Goal: Task Accomplishment & Management: Complete application form

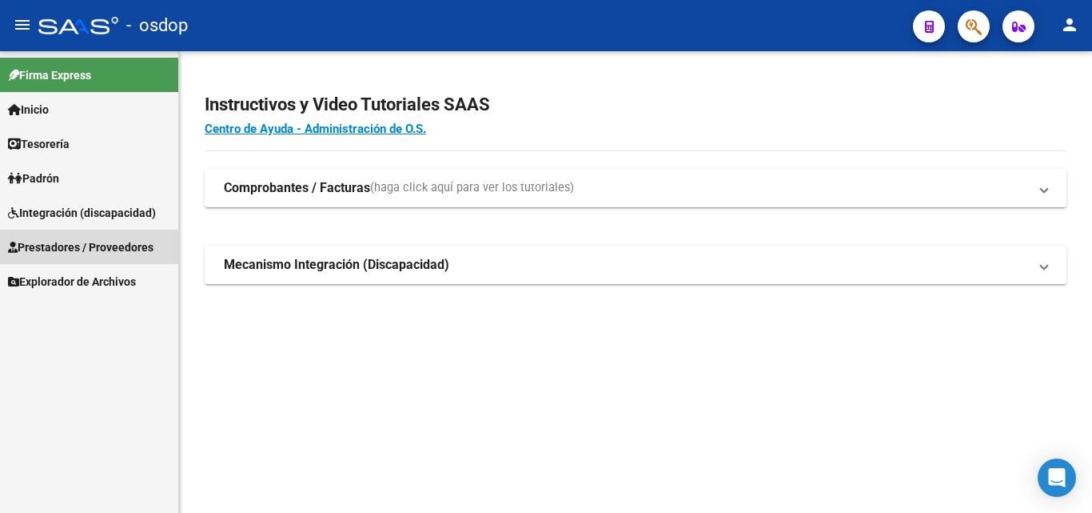
click at [68, 251] on span "Prestadores / Proveedores" at bounding box center [81, 247] width 146 height 18
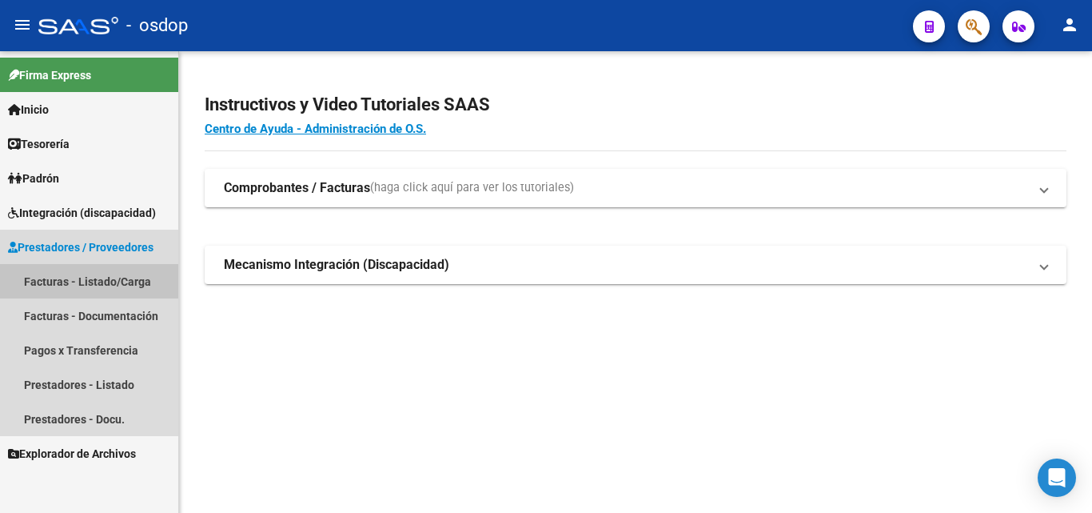
click at [59, 281] on link "Facturas - Listado/Carga" at bounding box center [89, 281] width 178 height 34
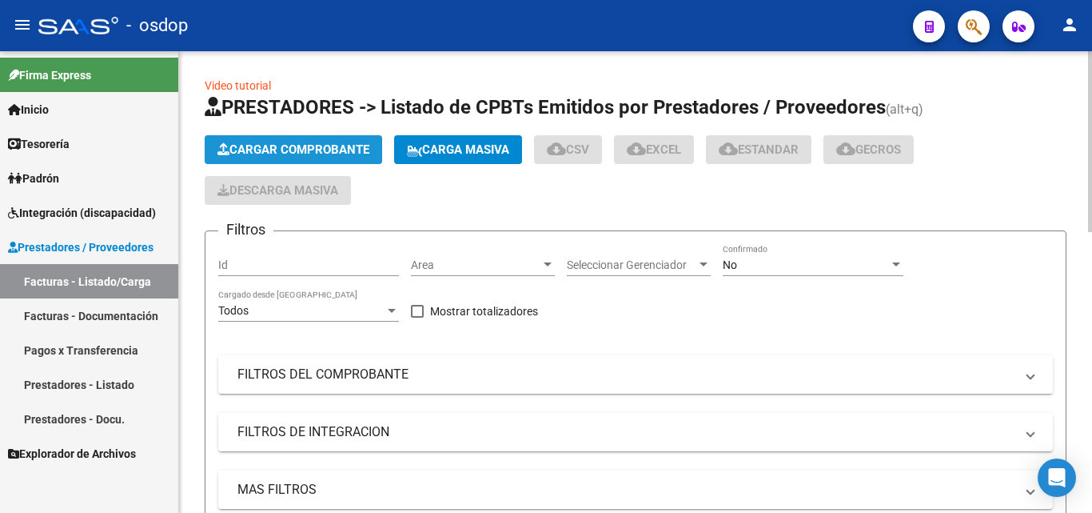
click at [336, 150] on span "Cargar Comprobante" at bounding box center [293, 149] width 152 height 14
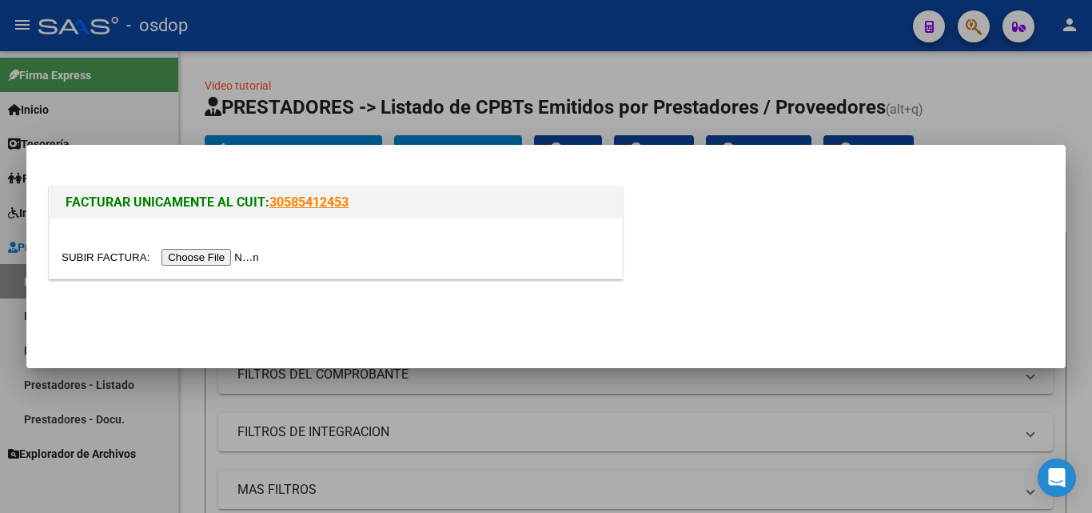
click at [239, 254] on input "file" at bounding box center [163, 257] width 202 height 17
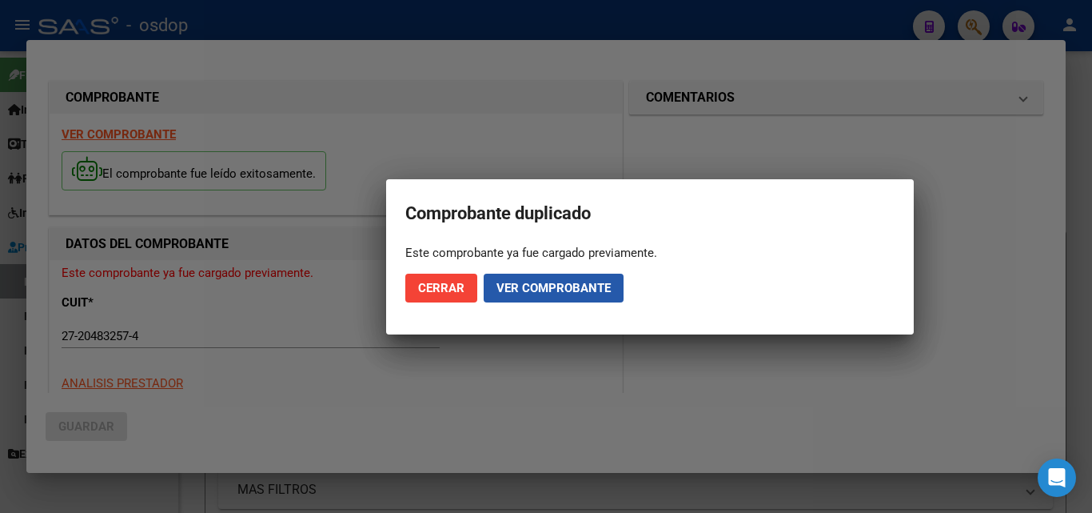
click at [558, 289] on span "Ver comprobante" at bounding box center [554, 288] width 114 height 14
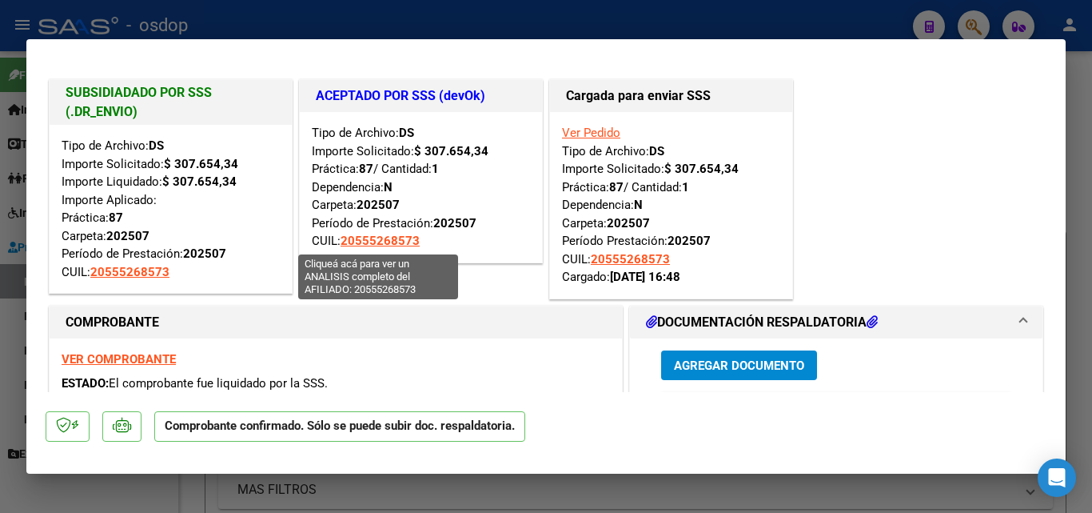
click at [359, 241] on span "20555268573" at bounding box center [380, 240] width 79 height 14
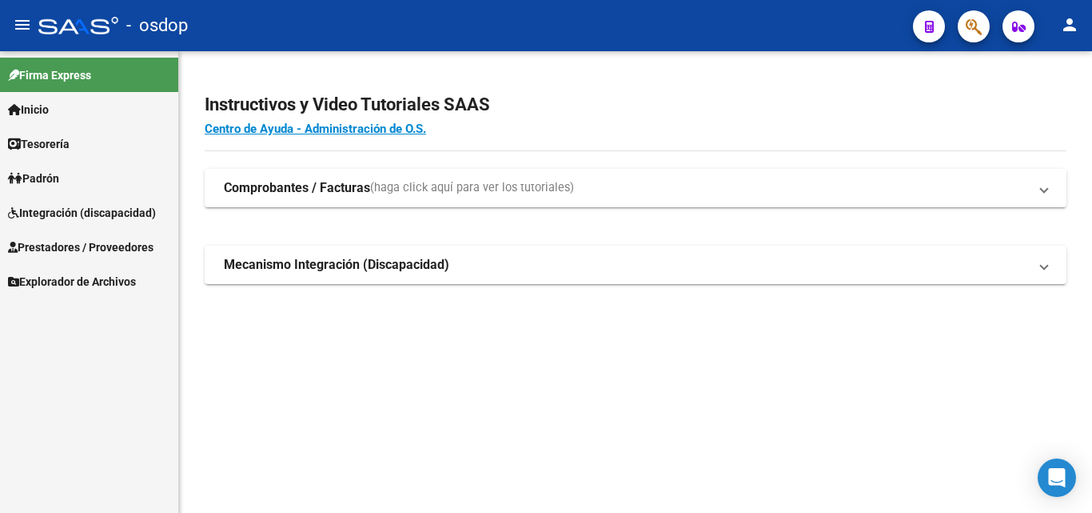
click at [93, 249] on span "Prestadores / Proveedores" at bounding box center [81, 247] width 146 height 18
click at [74, 248] on span "Prestadores / Proveedores" at bounding box center [81, 247] width 146 height 18
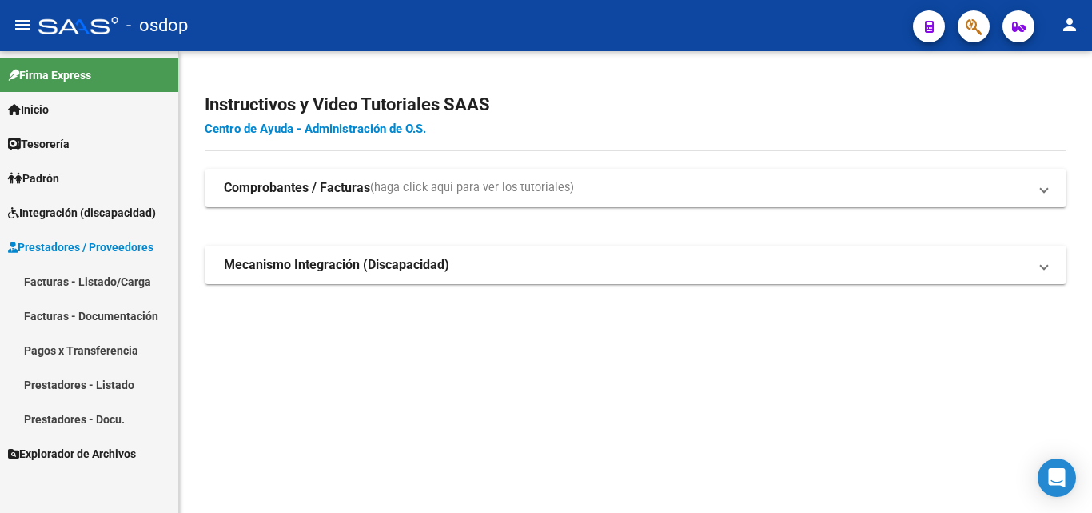
click at [54, 280] on link "Facturas - Listado/Carga" at bounding box center [89, 281] width 178 height 34
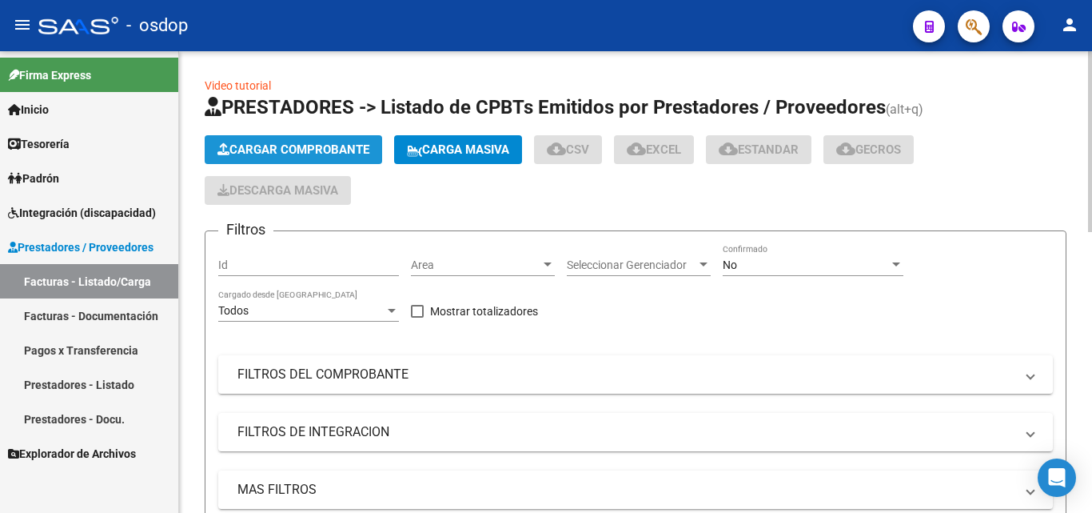
click at [278, 154] on span "Cargar Comprobante" at bounding box center [293, 149] width 152 height 14
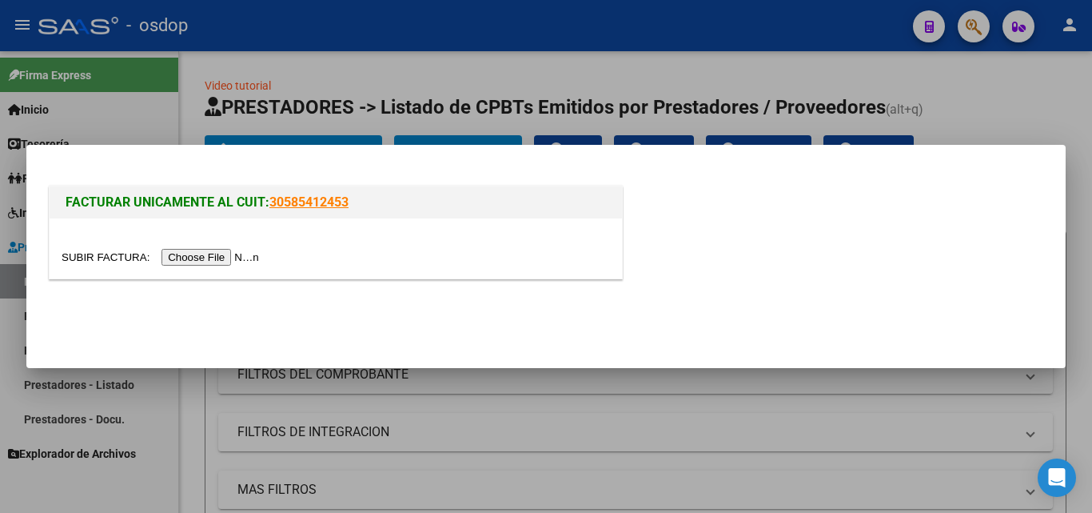
click at [241, 256] on input "file" at bounding box center [163, 257] width 202 height 17
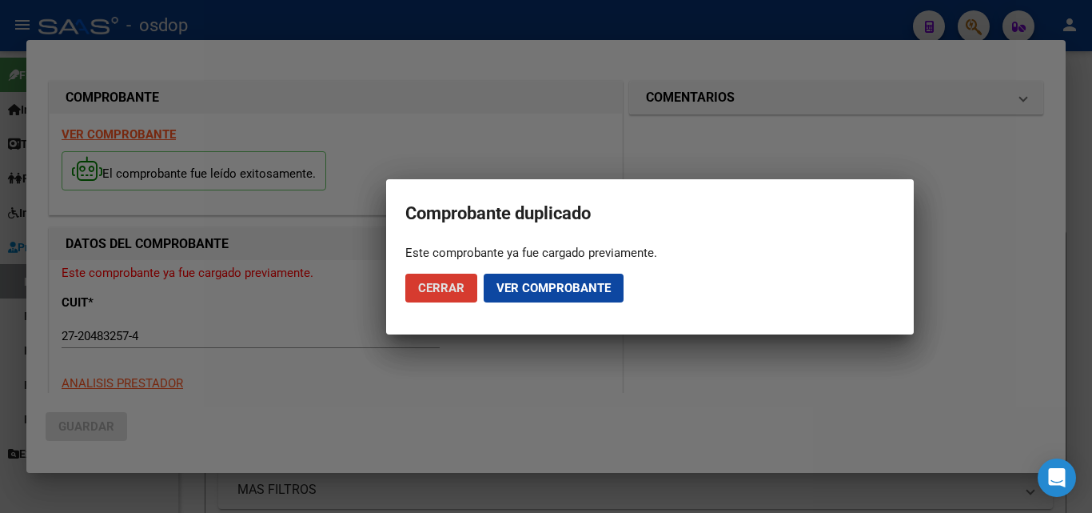
click at [560, 289] on span "Ver comprobante" at bounding box center [554, 288] width 114 height 14
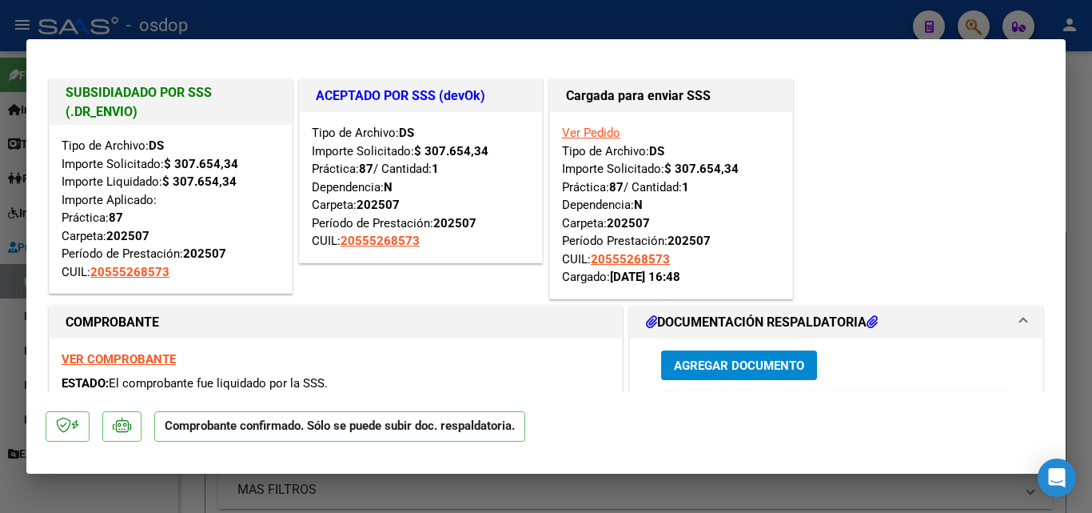
scroll to position [80, 0]
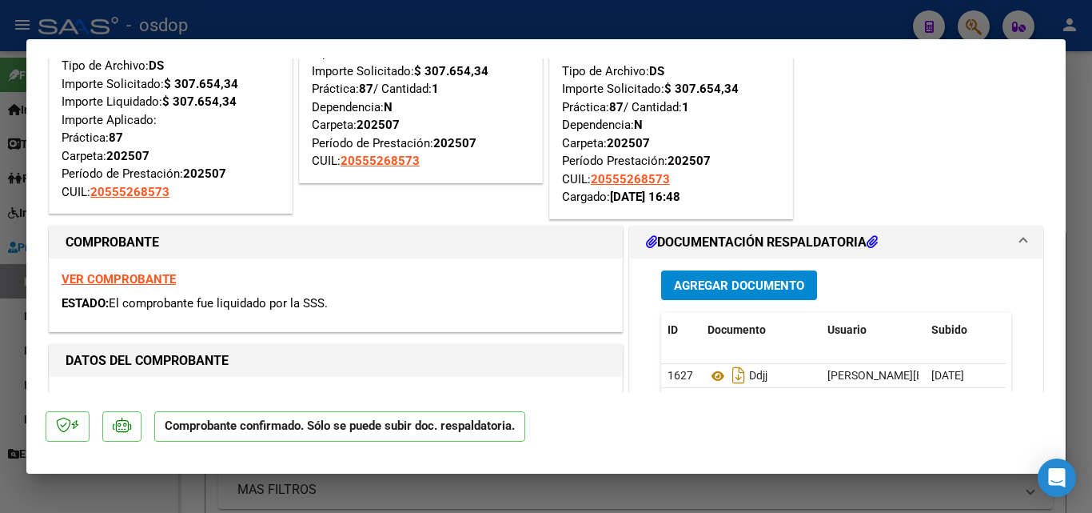
click at [163, 279] on strong "VER COMPROBANTE" at bounding box center [119, 279] width 114 height 14
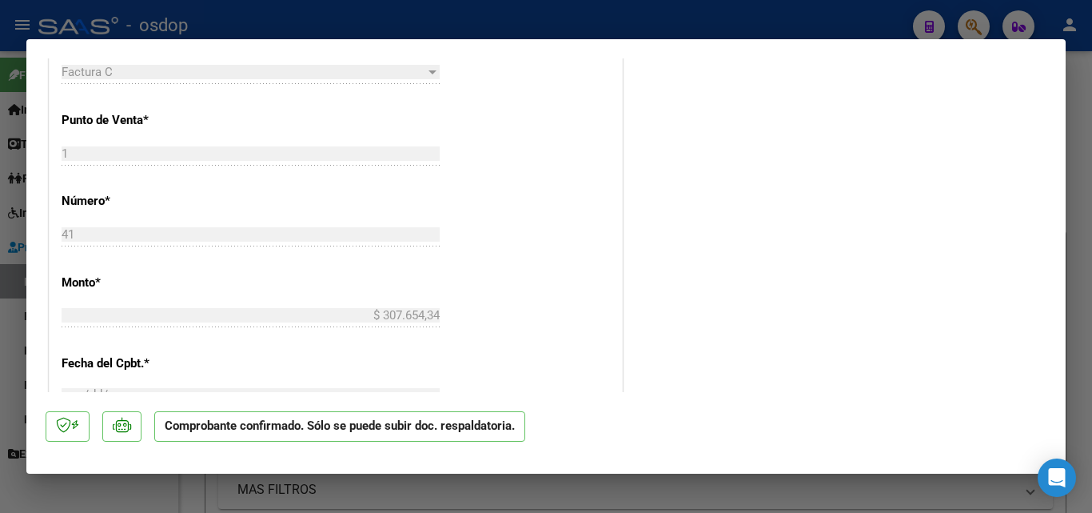
scroll to position [640, 0]
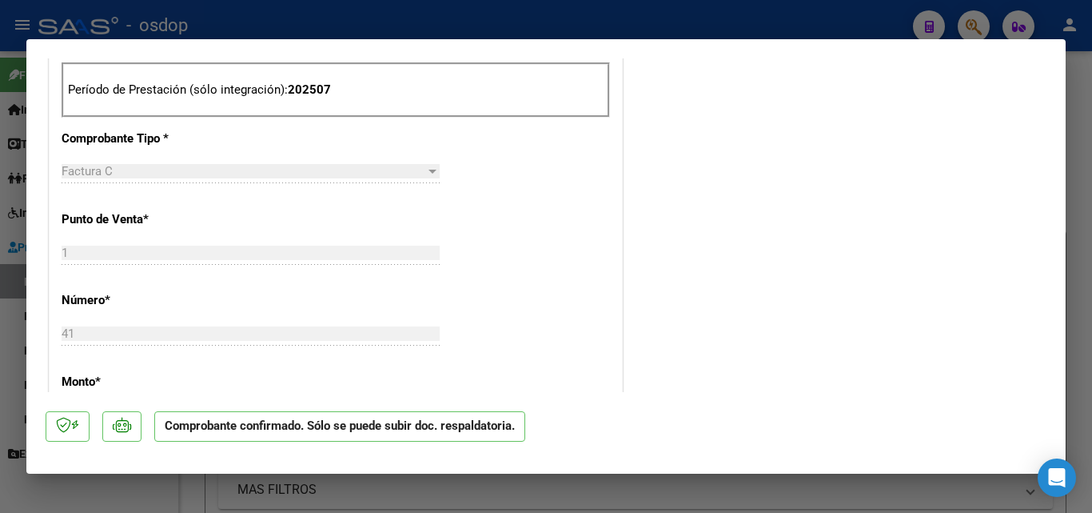
click at [550, 16] on div at bounding box center [546, 256] width 1092 height 513
type input "$ 0,00"
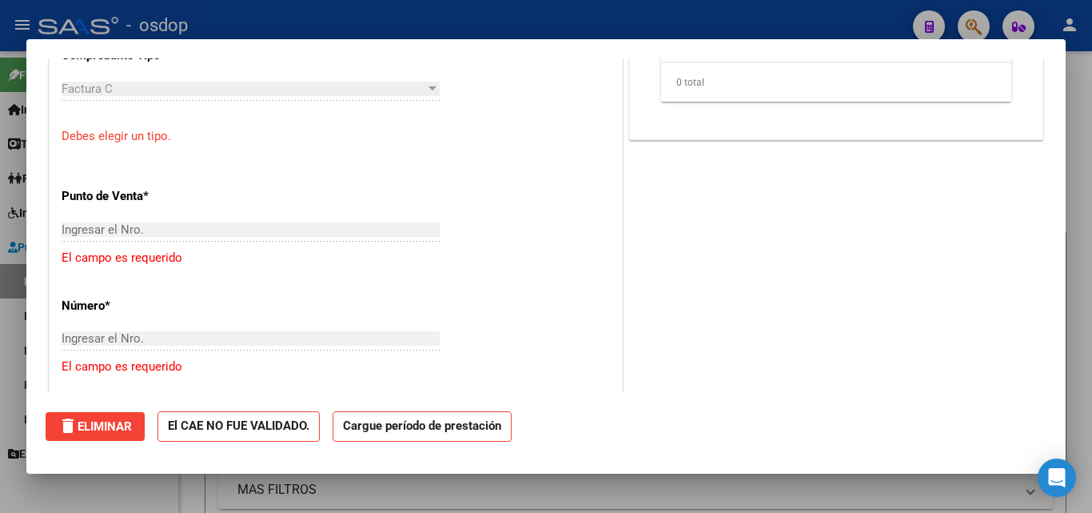
scroll to position [611, 0]
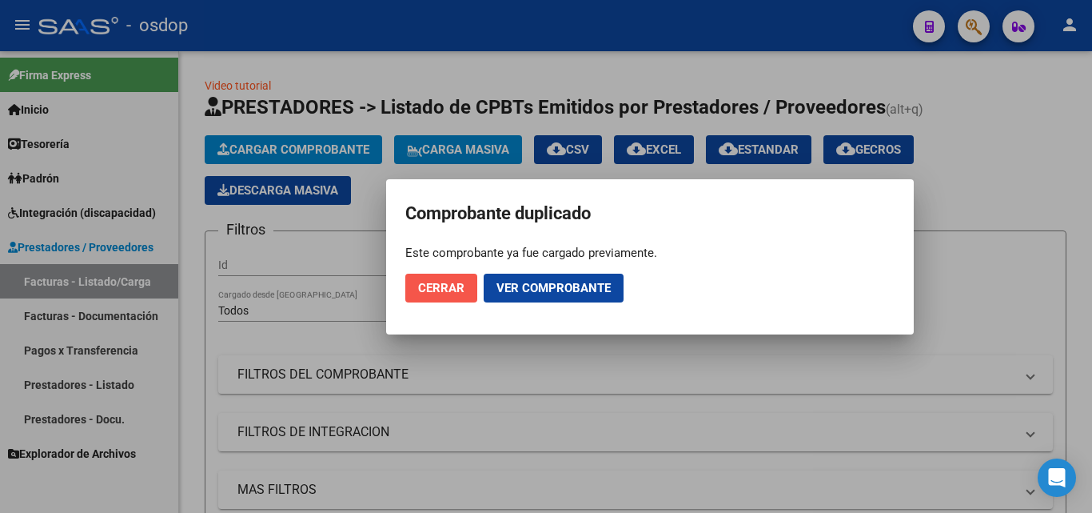
click at [449, 284] on span "Cerrar" at bounding box center [441, 288] width 46 height 14
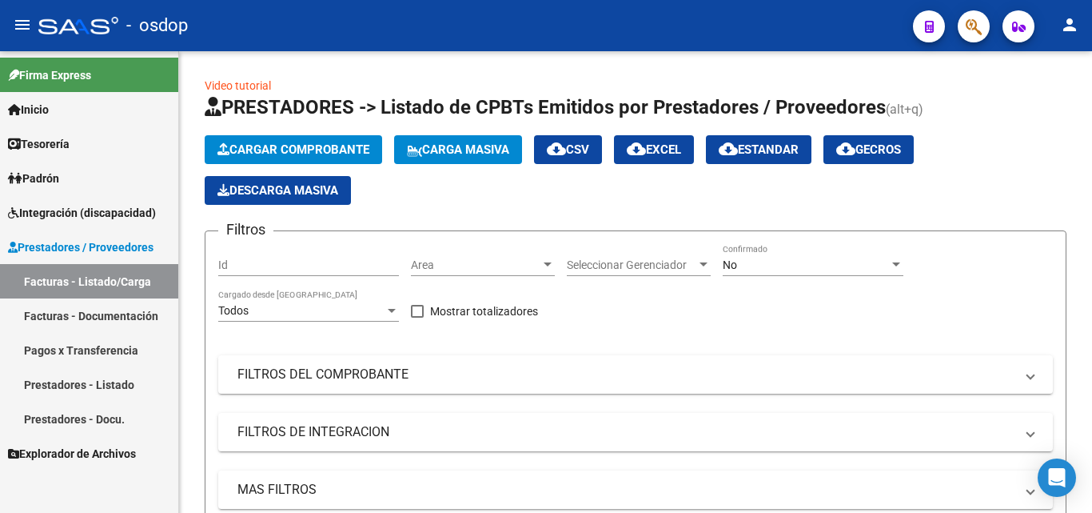
click at [55, 285] on link "Facturas - Listado/Carga" at bounding box center [89, 281] width 178 height 34
click at [296, 148] on span "Cargar Comprobante" at bounding box center [293, 149] width 152 height 14
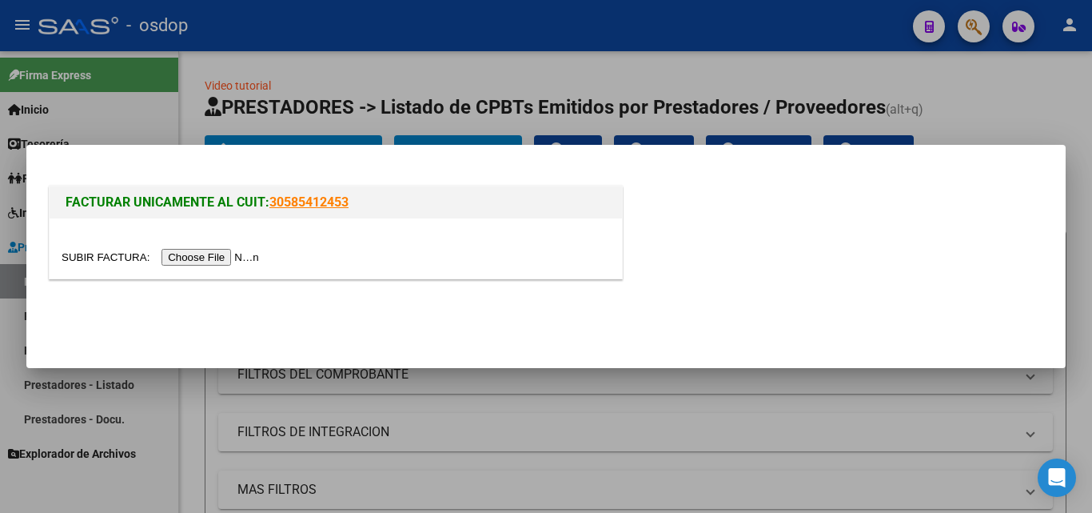
click at [204, 261] on input "file" at bounding box center [163, 257] width 202 height 17
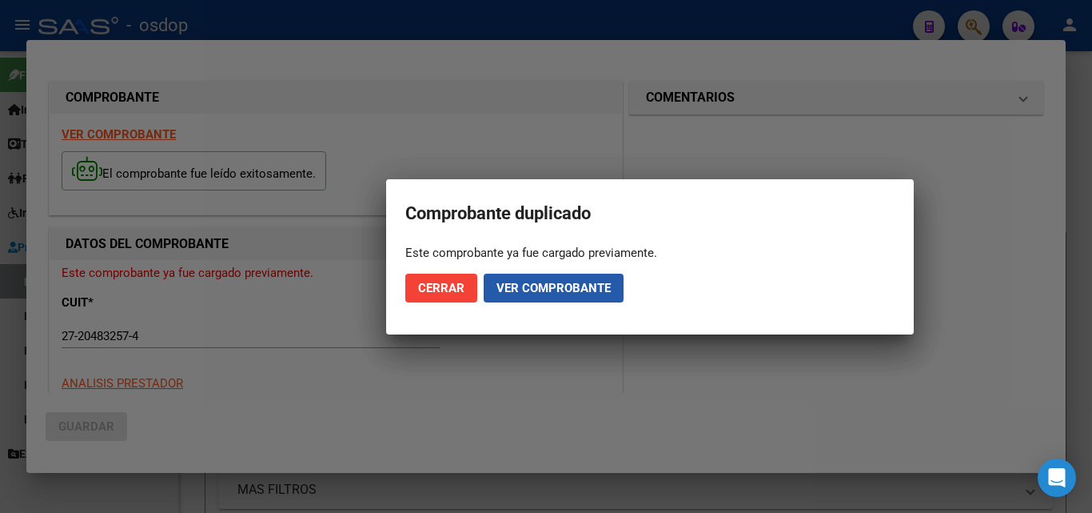
click at [572, 289] on span "Ver comprobante" at bounding box center [554, 288] width 114 height 14
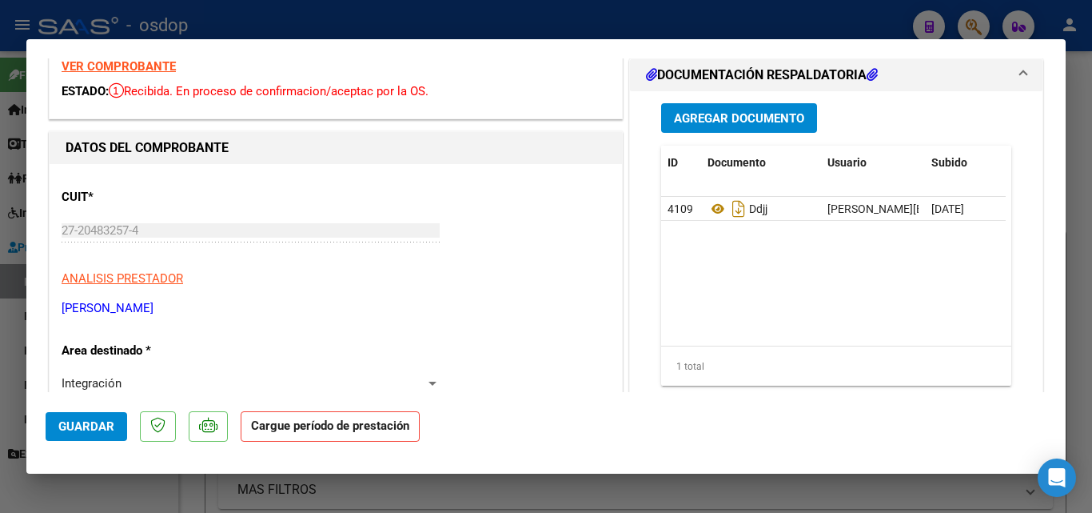
scroll to position [0, 0]
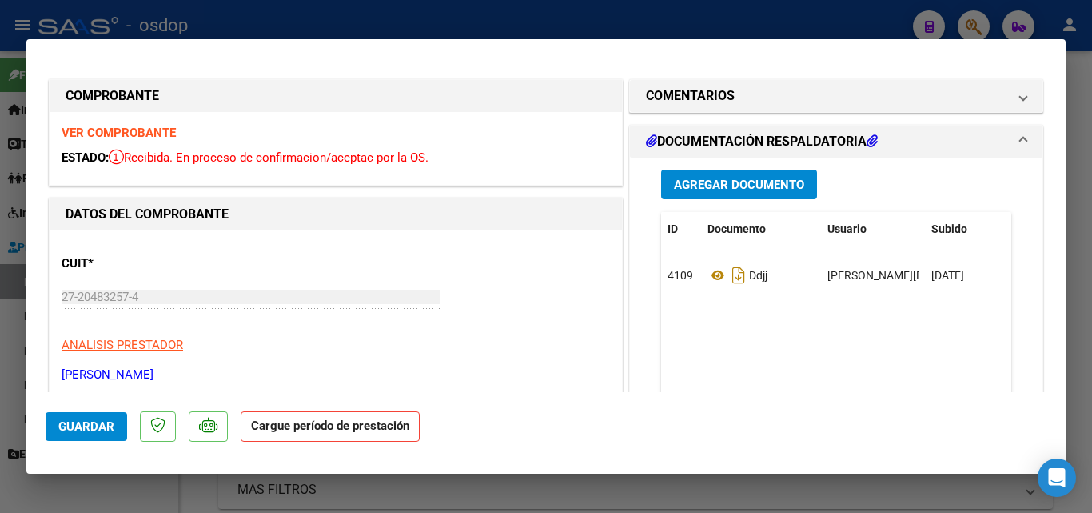
click at [555, 25] on div at bounding box center [546, 256] width 1092 height 513
type input "$ 0,00"
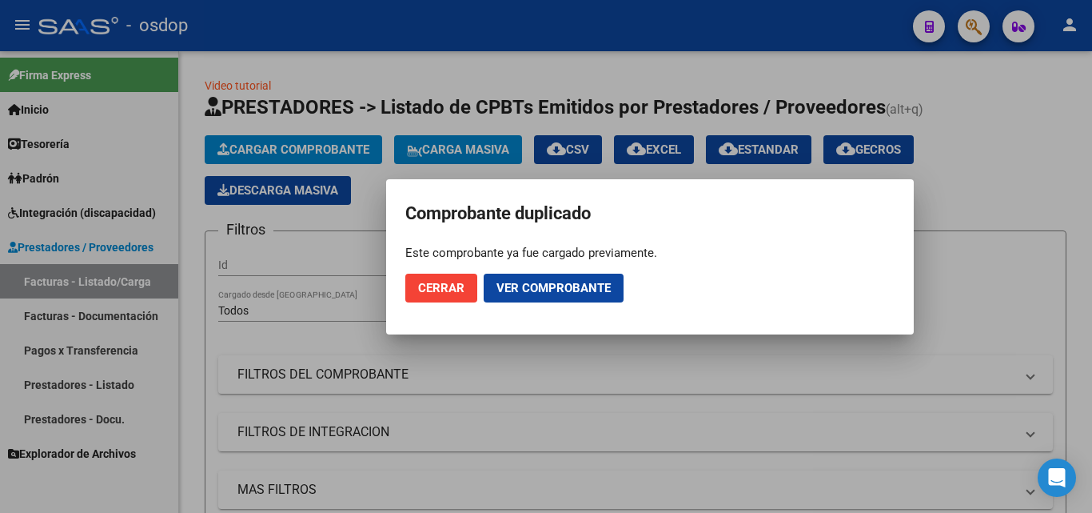
click at [435, 283] on span "Cerrar" at bounding box center [441, 288] width 46 height 14
